Goal: Task Accomplishment & Management: Use online tool/utility

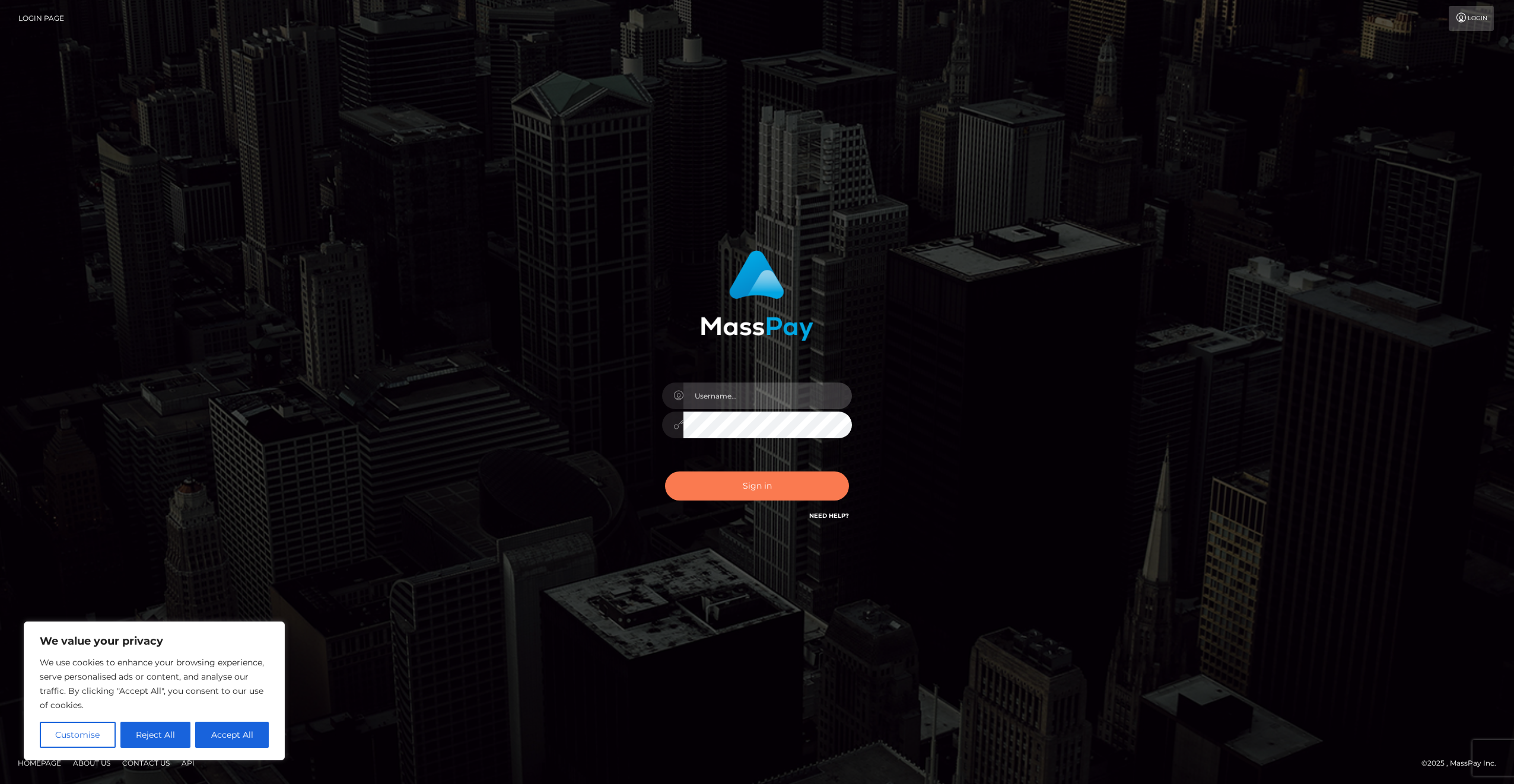
type input "joelaICF"
click at [807, 485] on button "Sign in" at bounding box center [757, 486] width 184 height 29
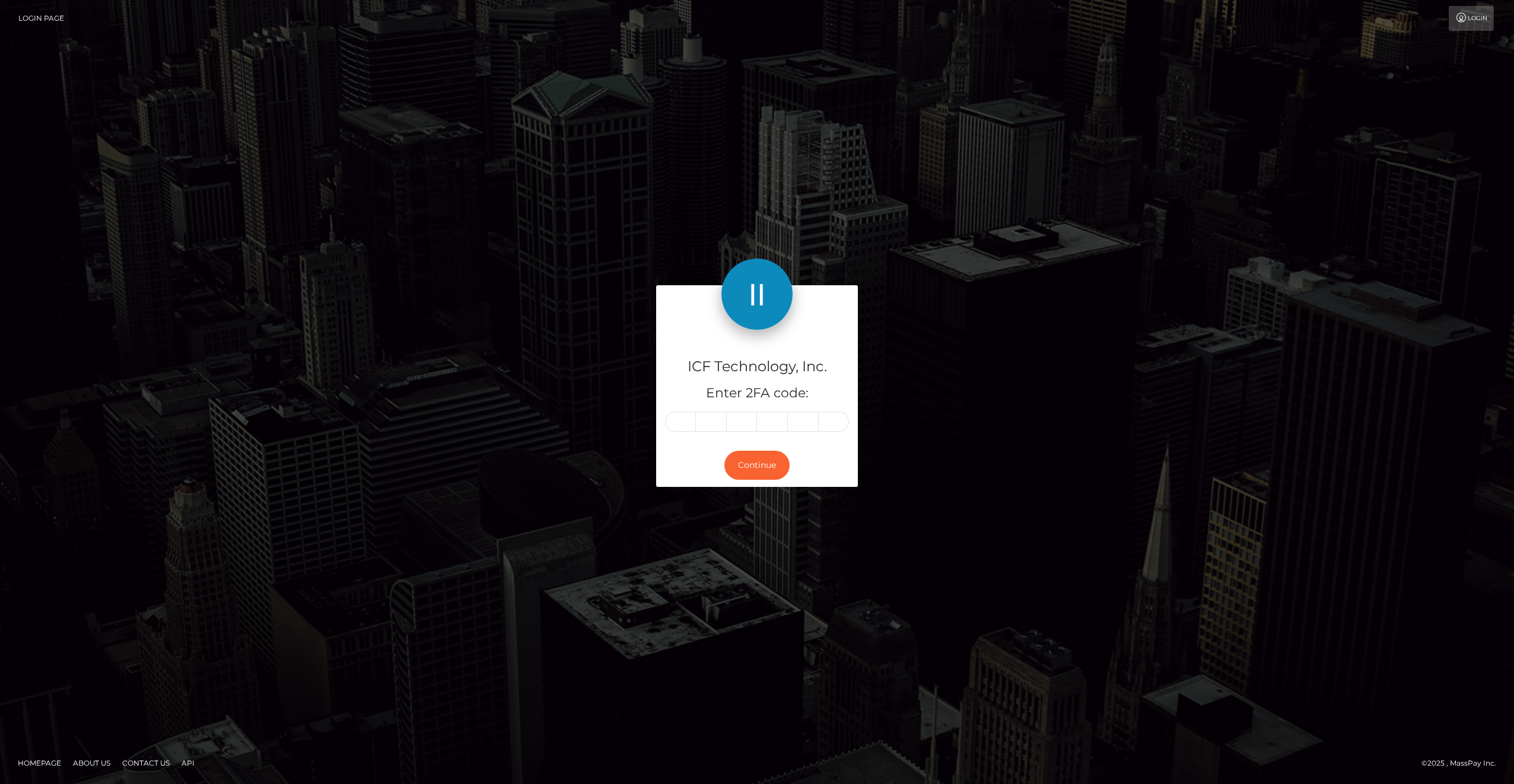
click at [678, 426] on input "text" at bounding box center [681, 422] width 31 height 20
type input "6"
type input "4"
type input "2"
type input "1"
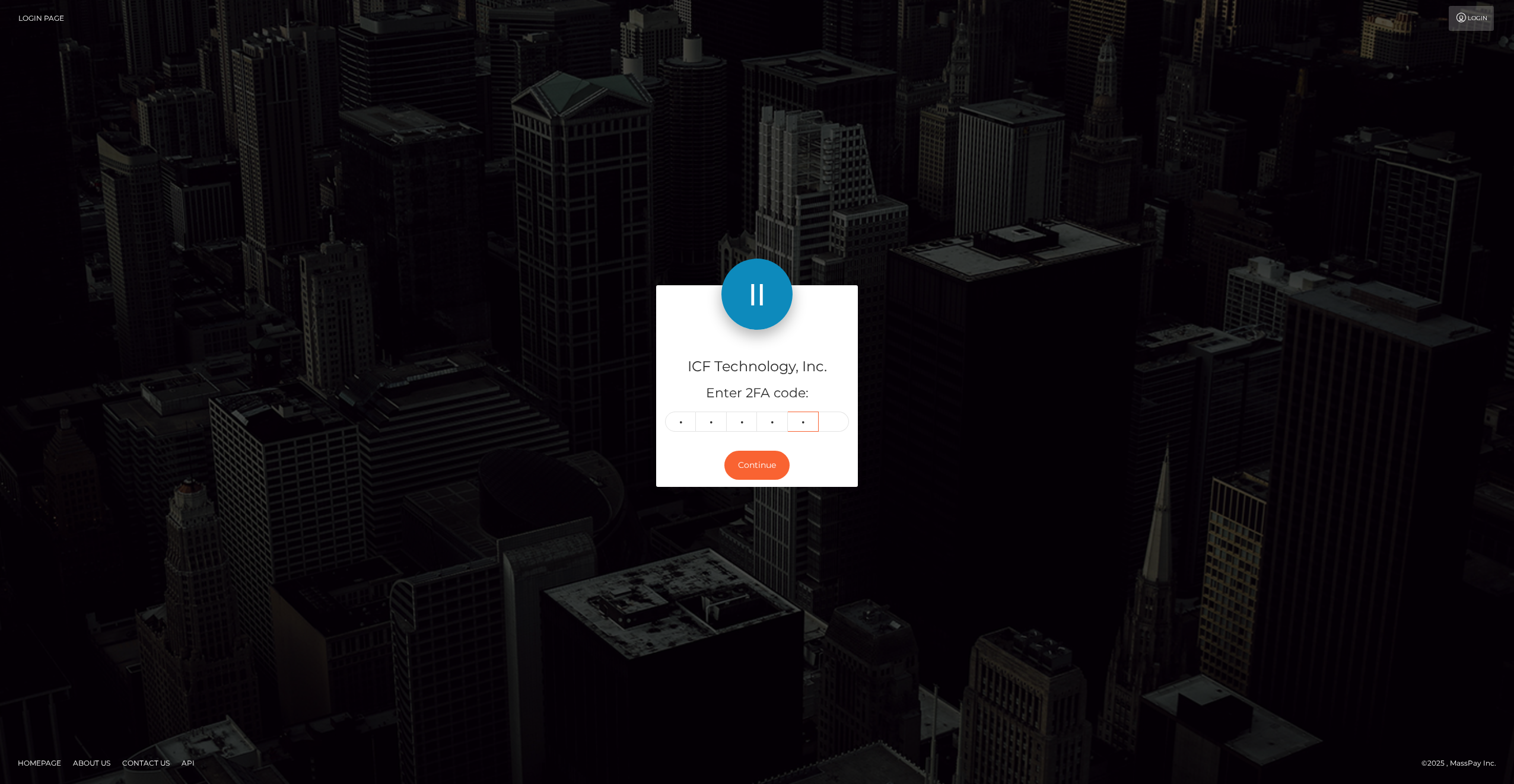
type input "8"
type input "4"
click at [765, 464] on button "Continue" at bounding box center [757, 465] width 65 height 29
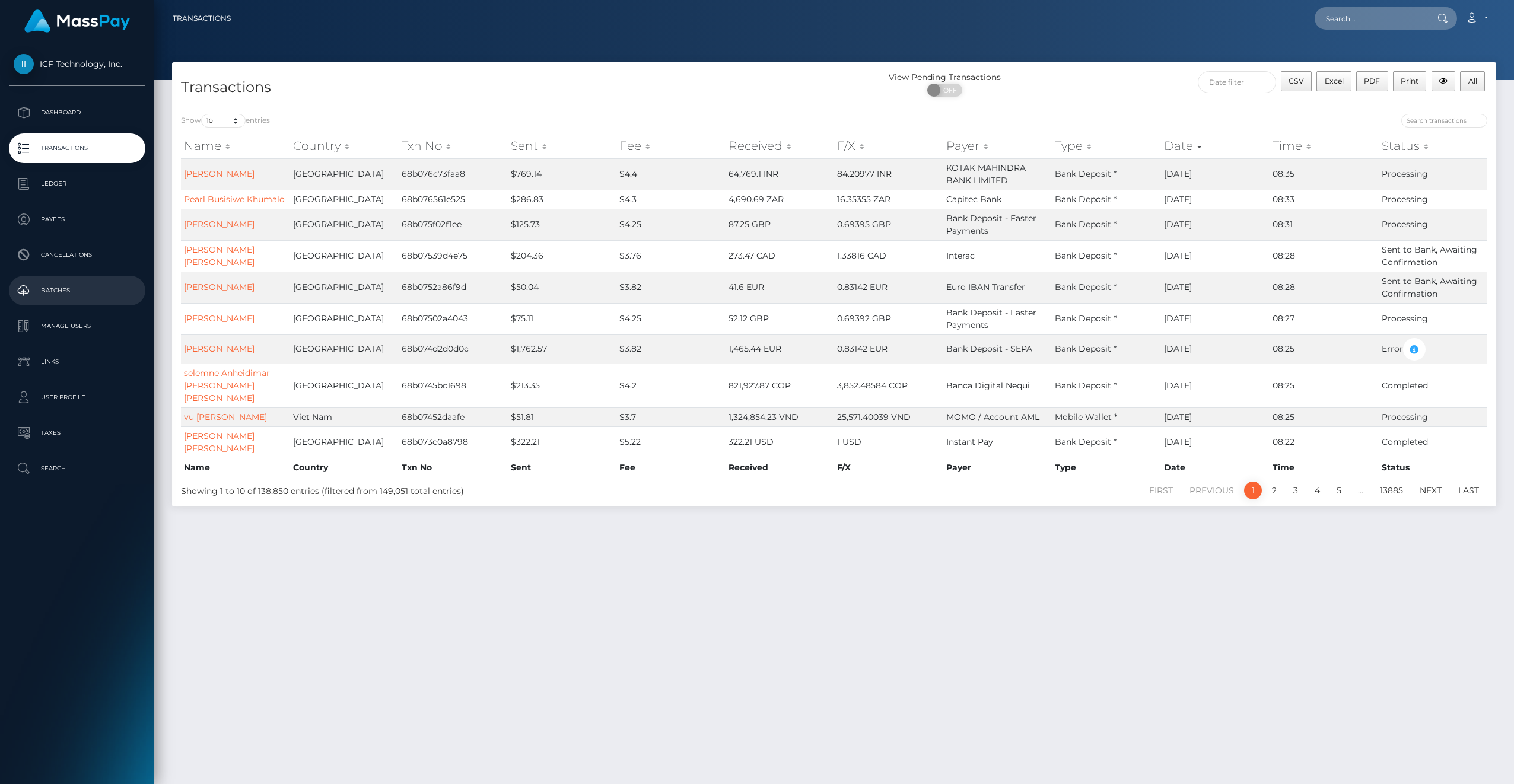
click at [67, 285] on p "Batches" at bounding box center [77, 290] width 127 height 18
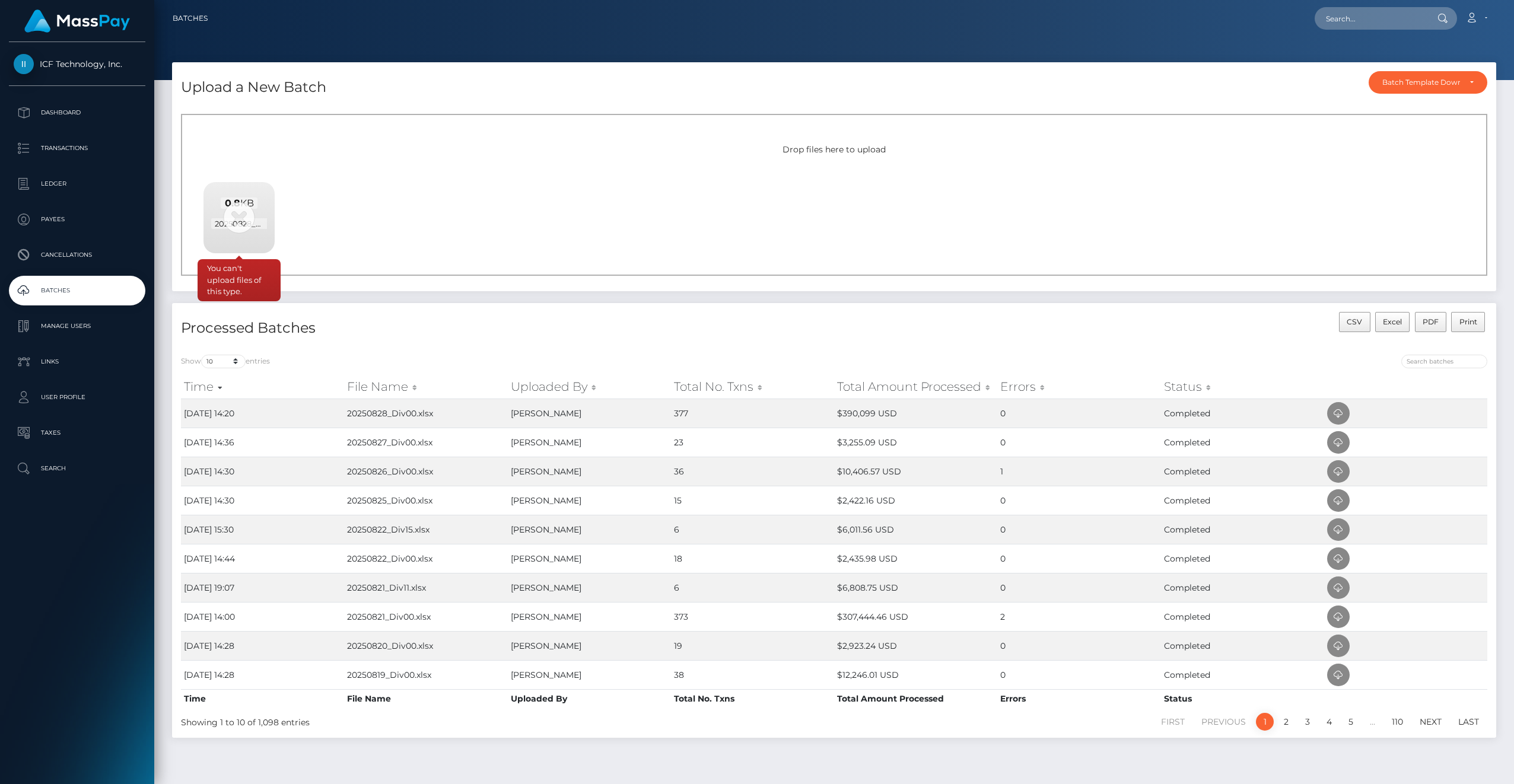
click at [238, 216] on div "0.8 KB 20250828_Div11 v2.csv" at bounding box center [238, 214] width 71 height 64
click at [238, 220] on span "20250828_Div11 v2.csv" at bounding box center [256, 223] width 91 height 10
click at [55, 224] on p "Payees" at bounding box center [77, 219] width 127 height 18
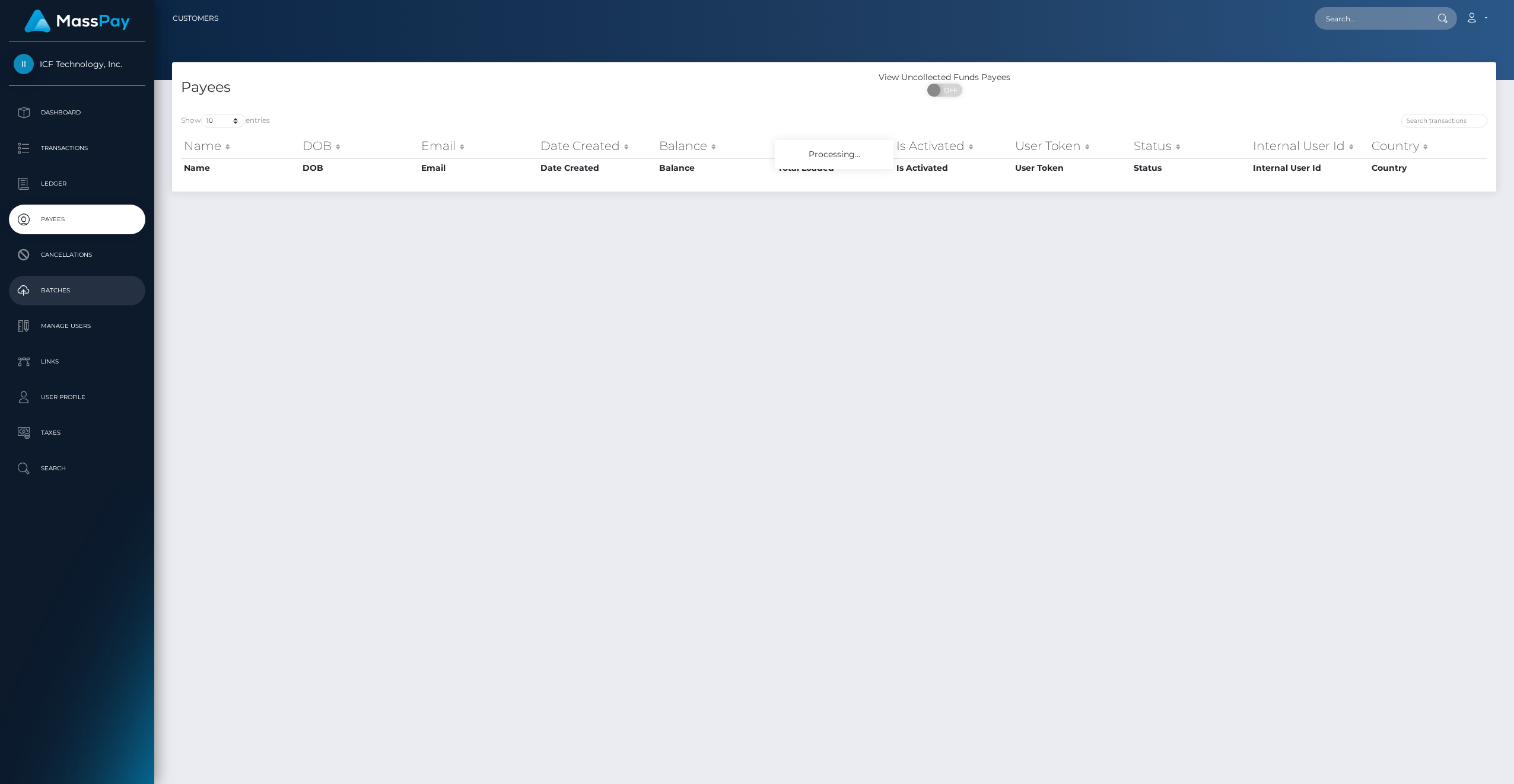
click at [62, 286] on p "Batches" at bounding box center [77, 290] width 127 height 18
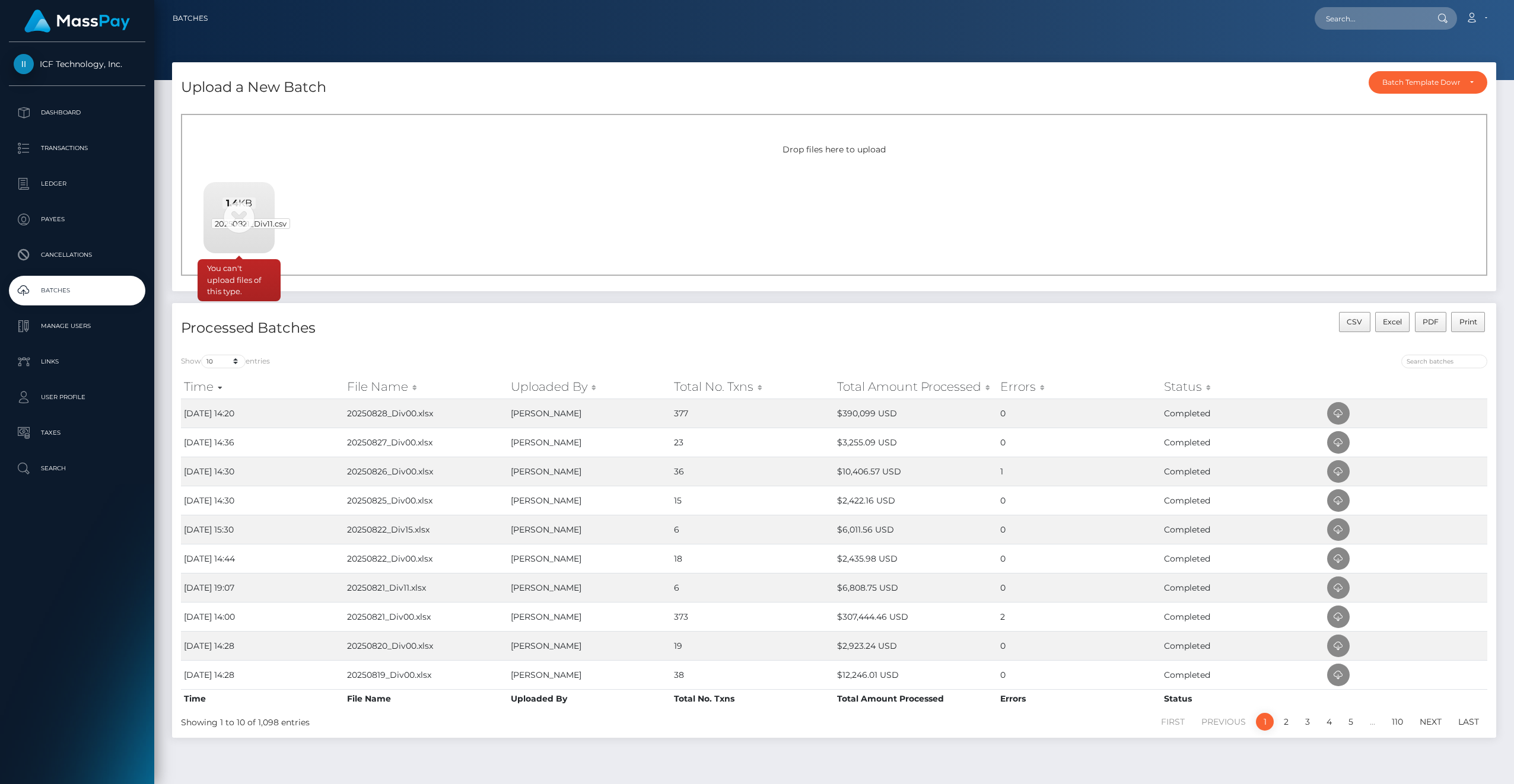
click at [241, 222] on span "20250821_Div11.csv" at bounding box center [251, 223] width 79 height 10
click at [60, 191] on p "Ledger" at bounding box center [77, 183] width 127 height 18
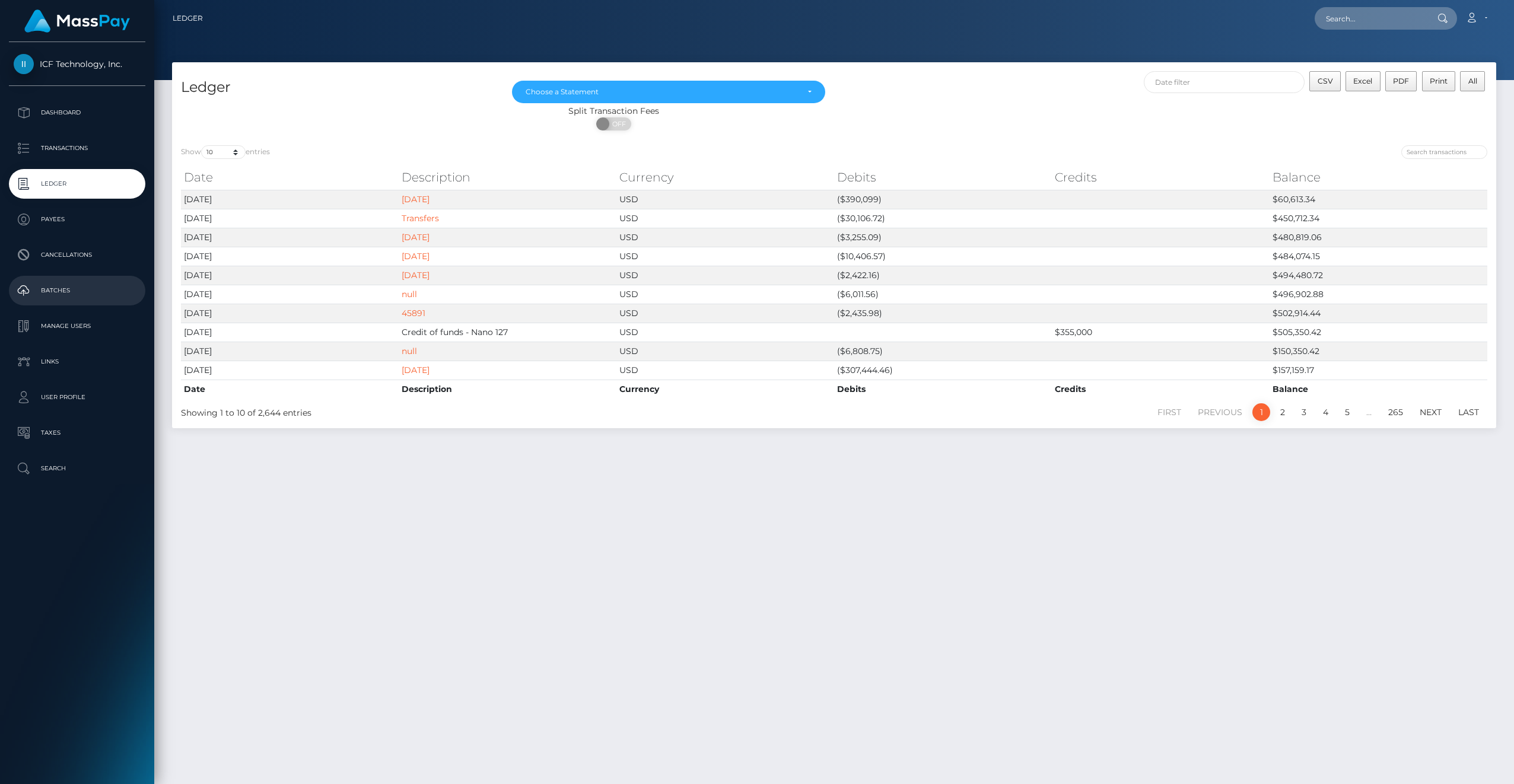
drag, startPoint x: 0, startPoint y: 0, endPoint x: 69, endPoint y: 288, distance: 296.2
click at [69, 288] on p "Batches" at bounding box center [77, 290] width 127 height 18
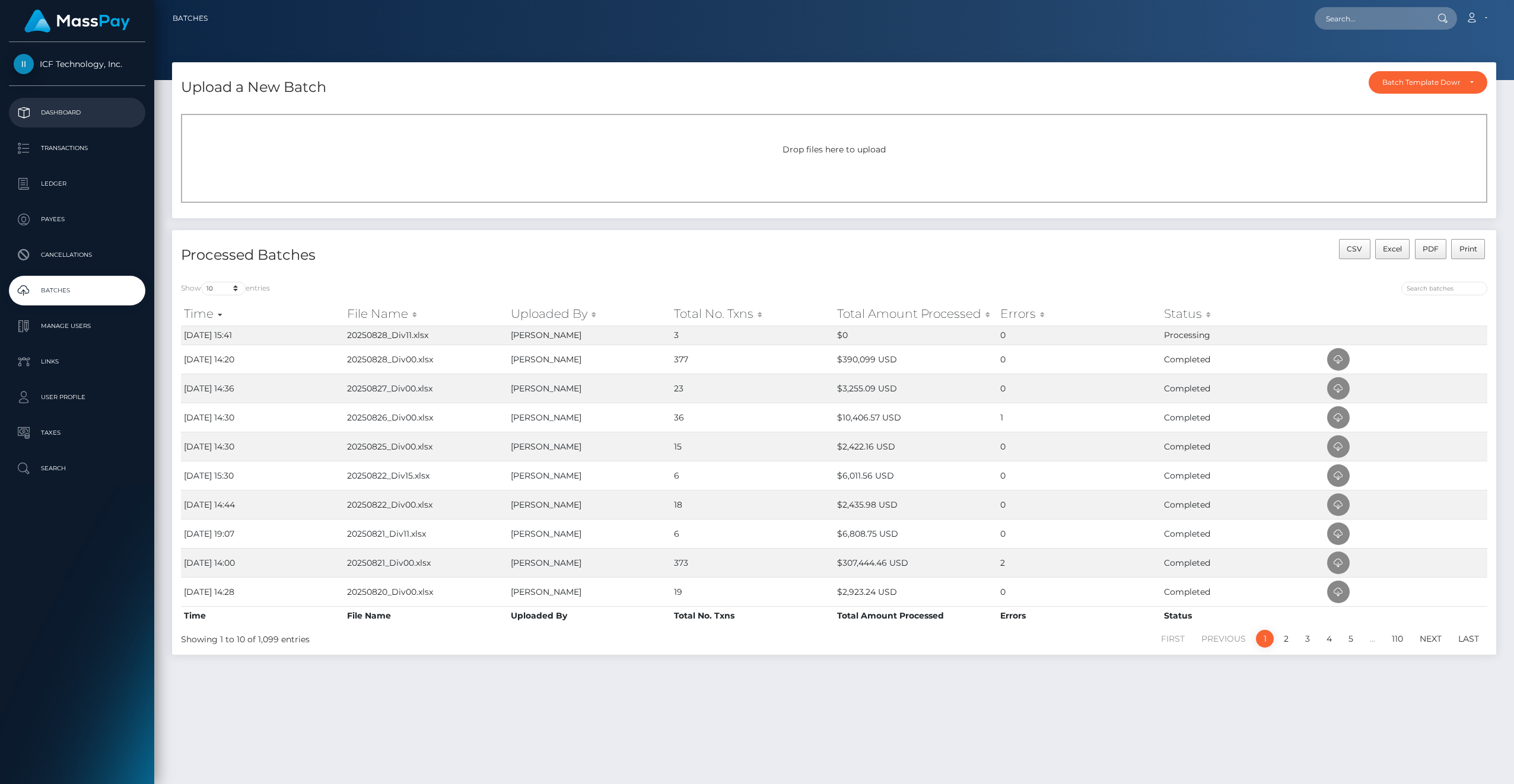
click at [76, 123] on link "Dashboard" at bounding box center [77, 112] width 137 height 30
